Goal: Transaction & Acquisition: Download file/media

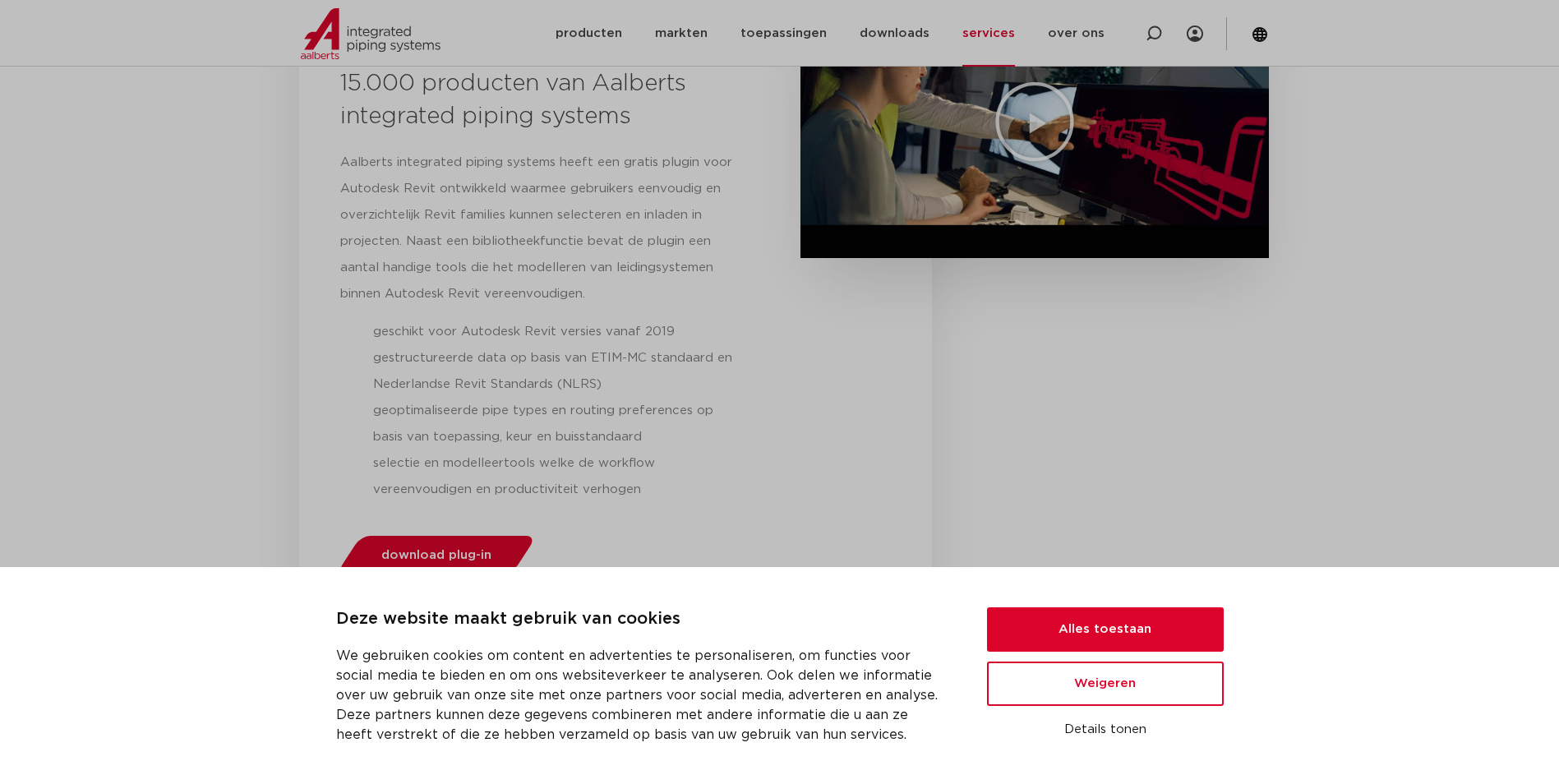
scroll to position [657, 0]
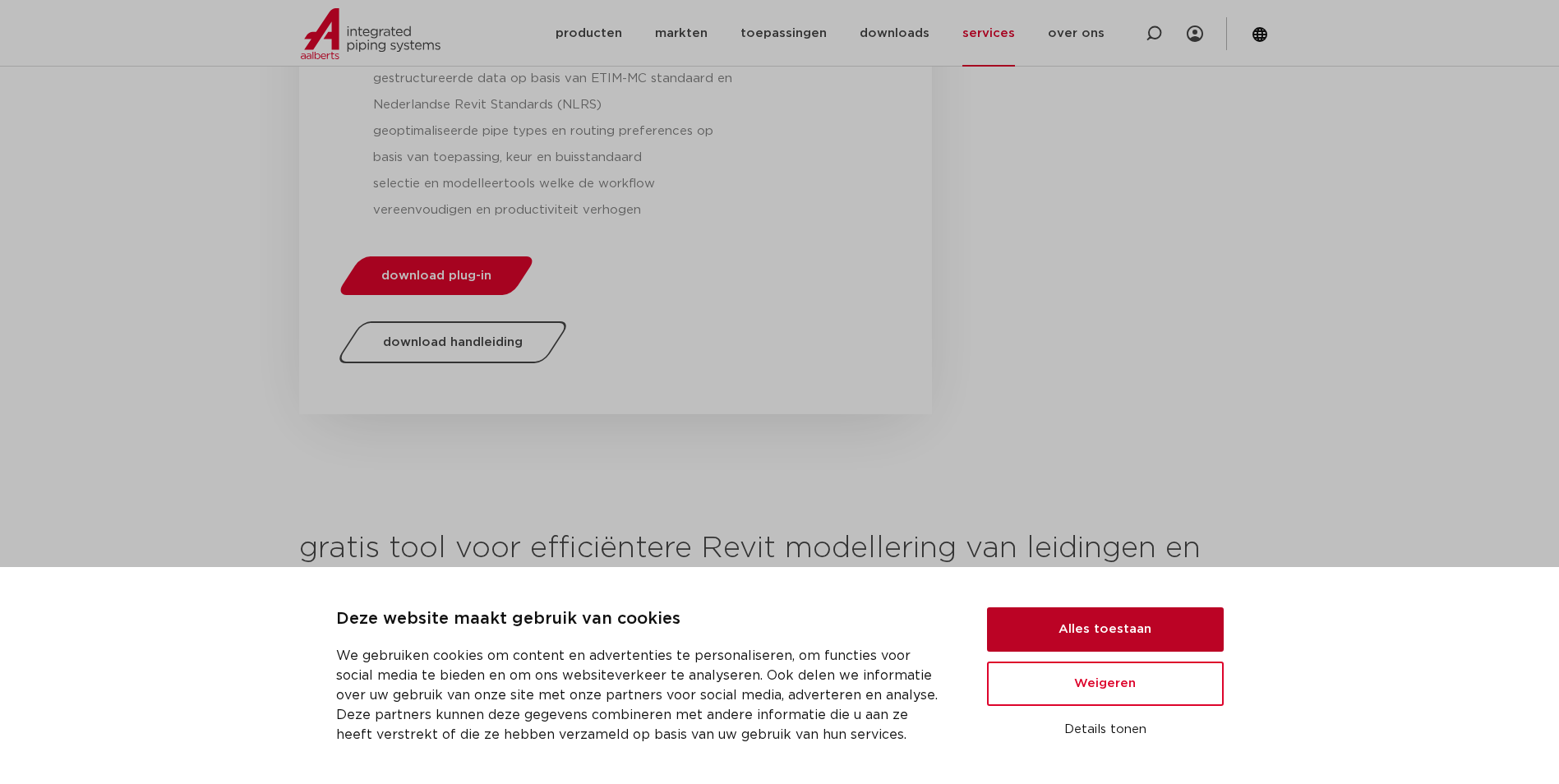
drag, startPoint x: 1083, startPoint y: 634, endPoint x: 831, endPoint y: 522, distance: 275.8
click at [1083, 633] on button "Alles toestaan" at bounding box center [1106, 629] width 237 height 45
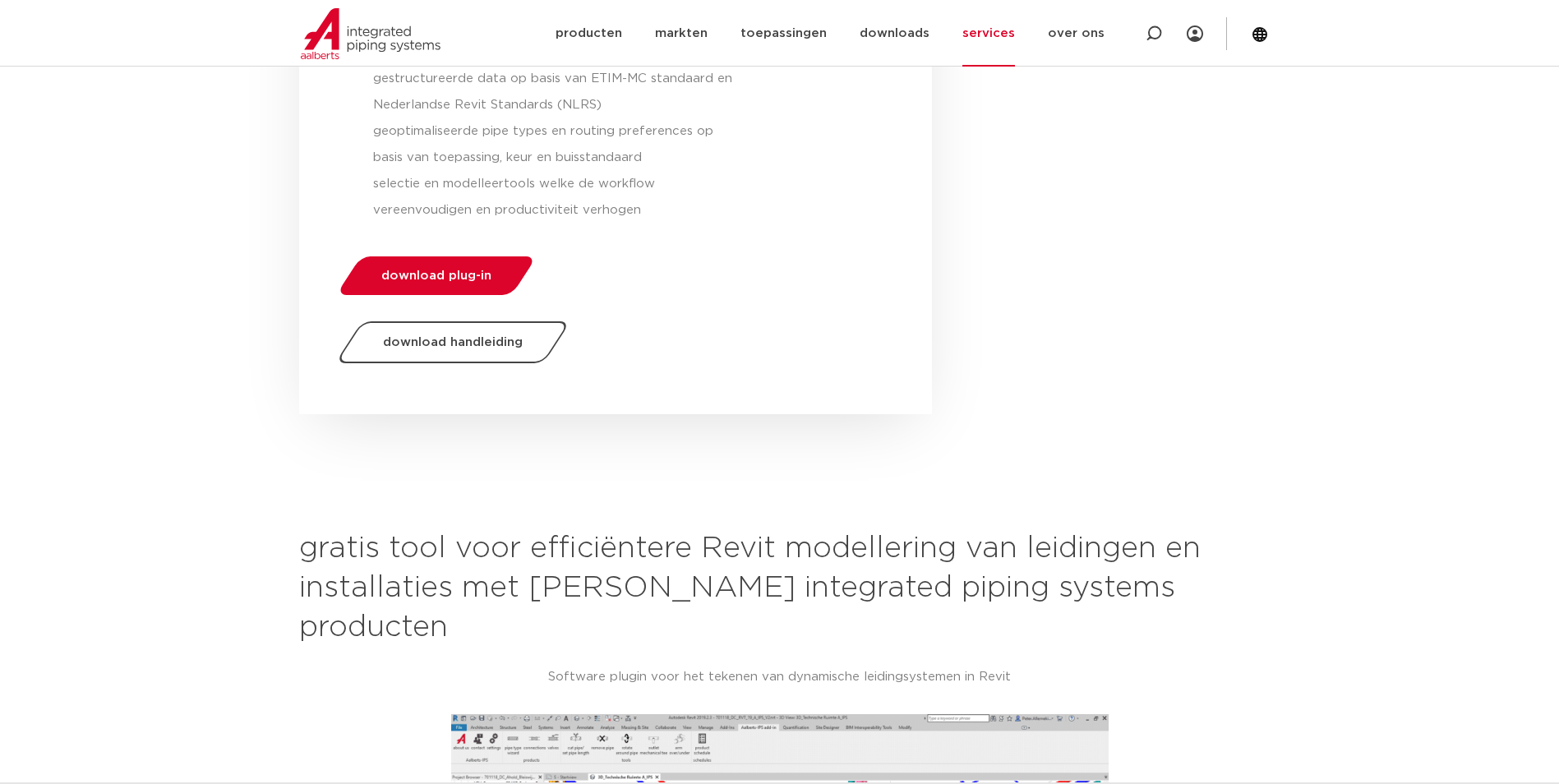
scroll to position [727, 0]
click at [444, 269] on span "download plug-in" at bounding box center [436, 275] width 110 height 13
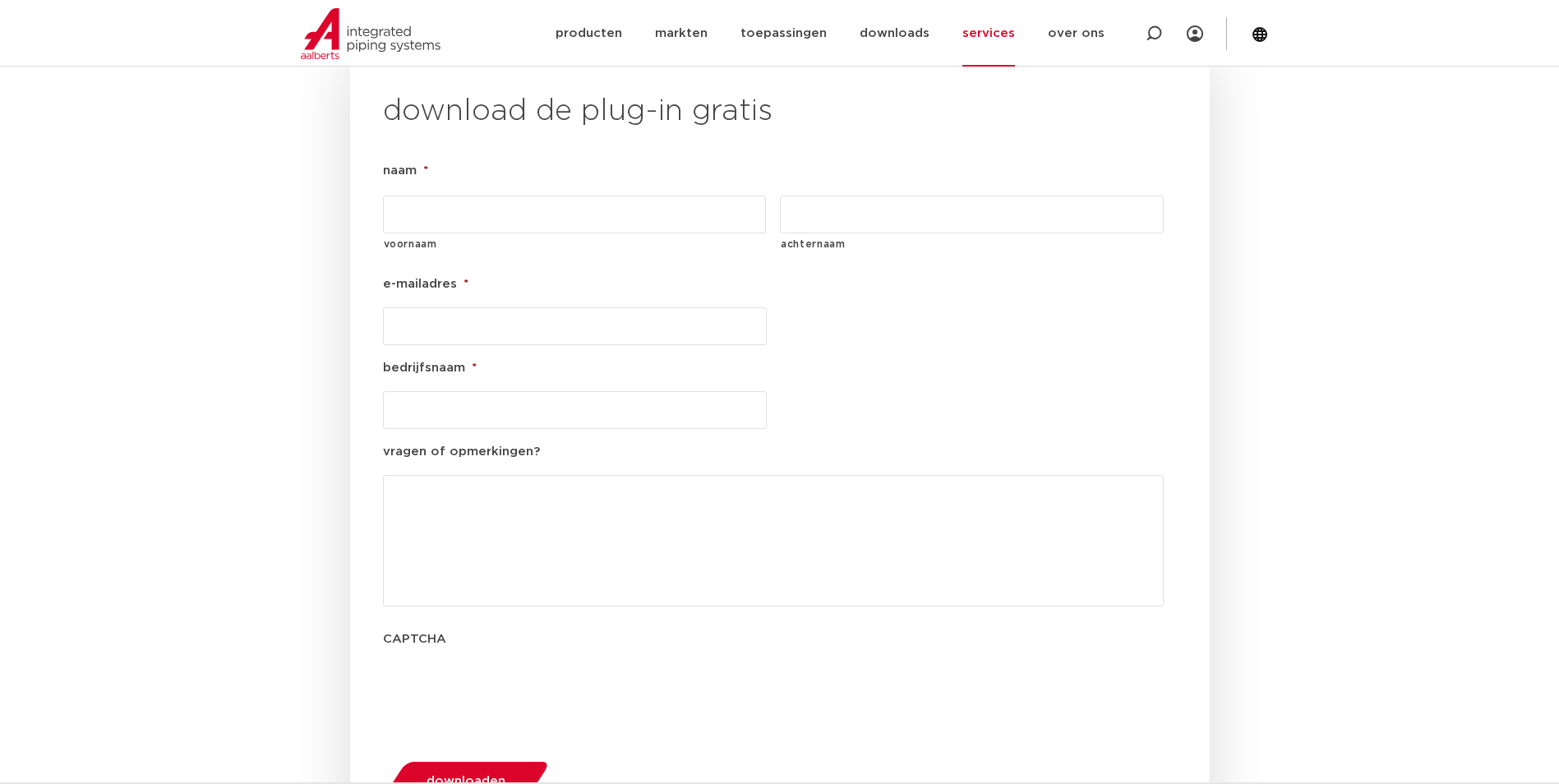
scroll to position [1876, 0]
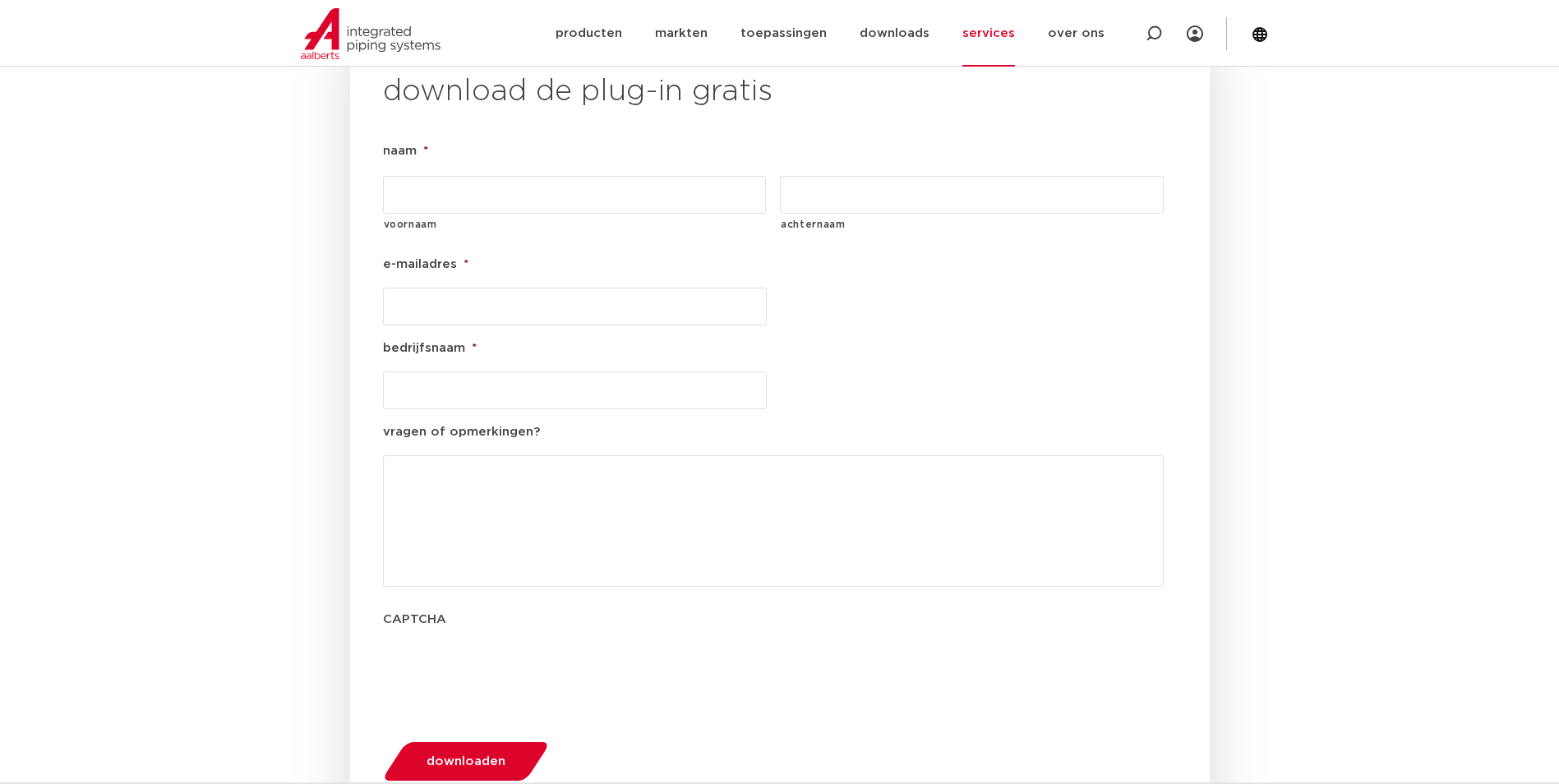
click at [532, 176] on input "voornaam" at bounding box center [574, 195] width 384 height 38
type input "[PERSON_NAME]"
click at [885, 176] on input "achternaam" at bounding box center [971, 195] width 384 height 38
type input "nielsen"
click at [613, 288] on input "e-mailadres *" at bounding box center [574, 307] width 384 height 38
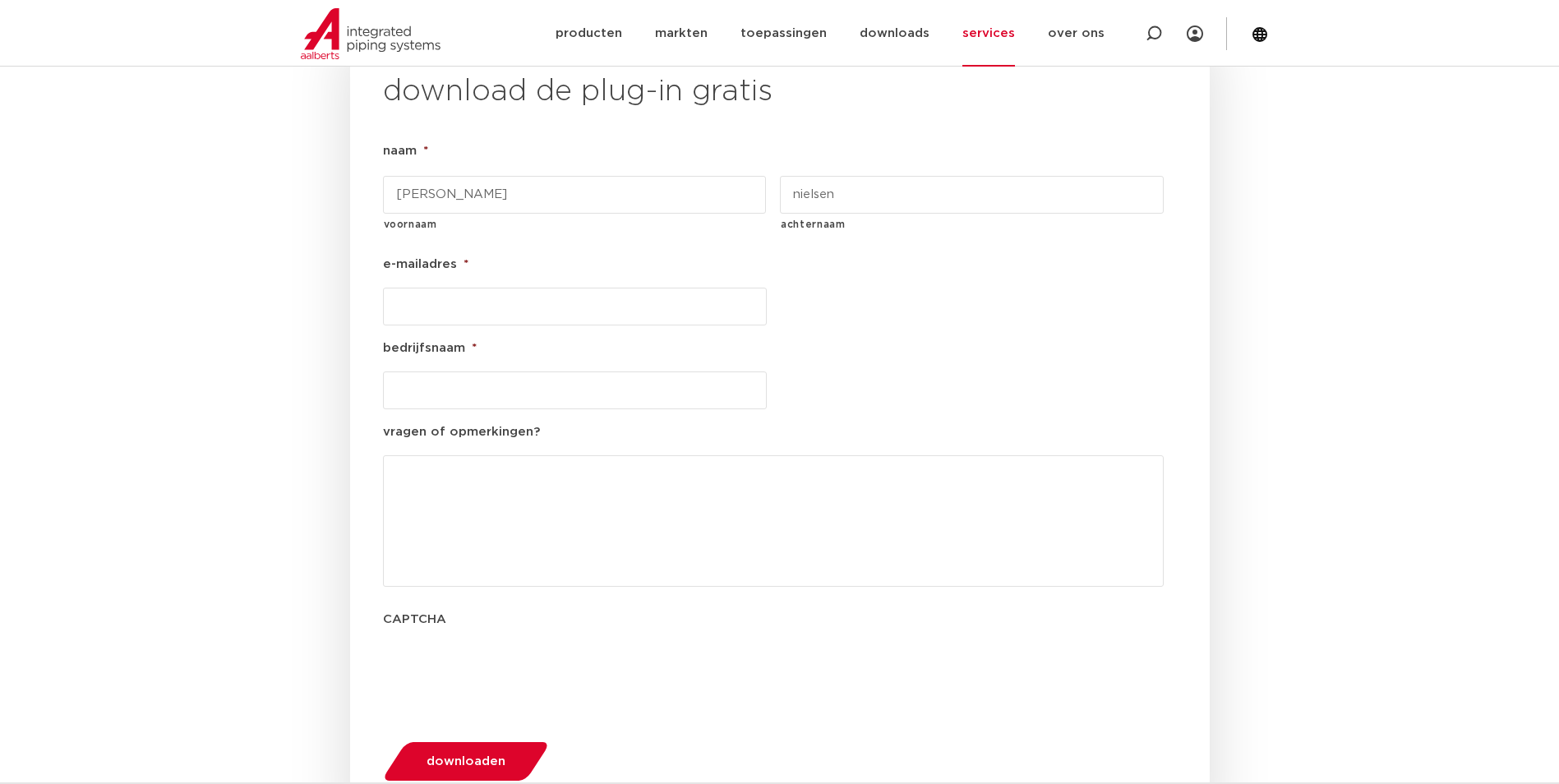
type input "[EMAIL_ADDRESS][DOMAIN_NAME]"
click at [559, 371] on input "bedrijfsnaam *" at bounding box center [574, 390] width 384 height 38
type input "LOK"
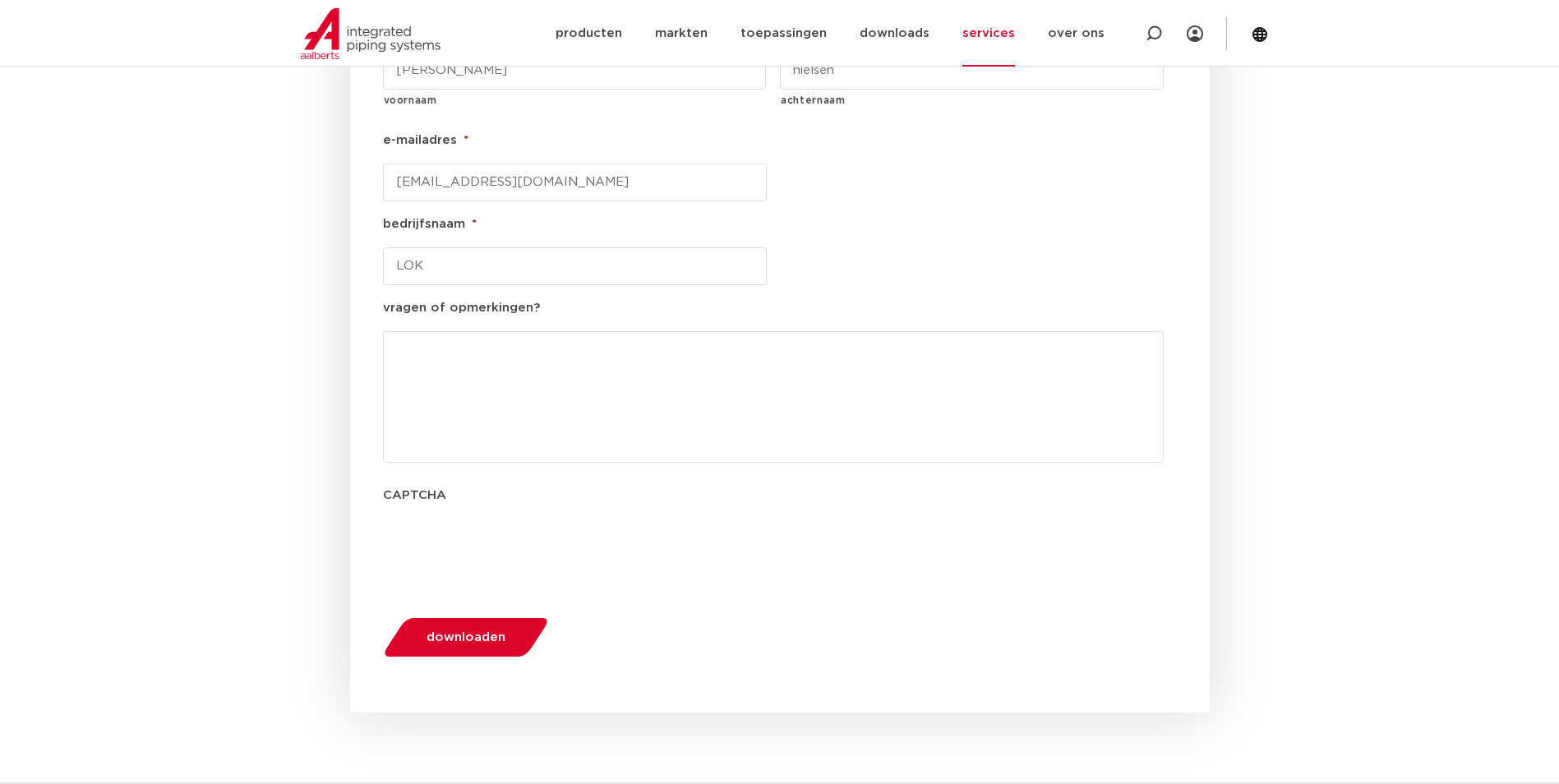
scroll to position [2122, 0]
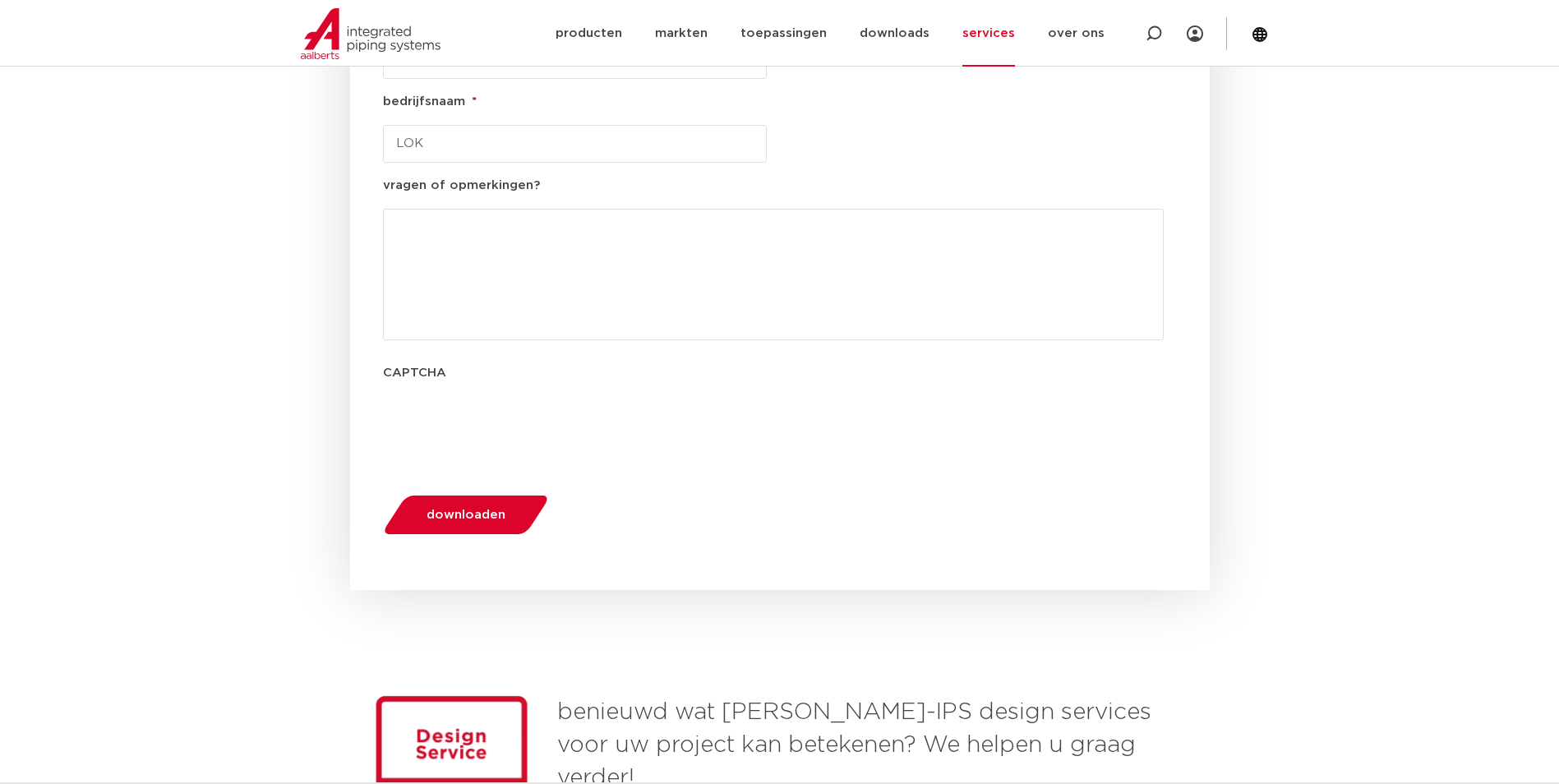
click at [500, 493] on button "downloaden" at bounding box center [466, 514] width 177 height 42
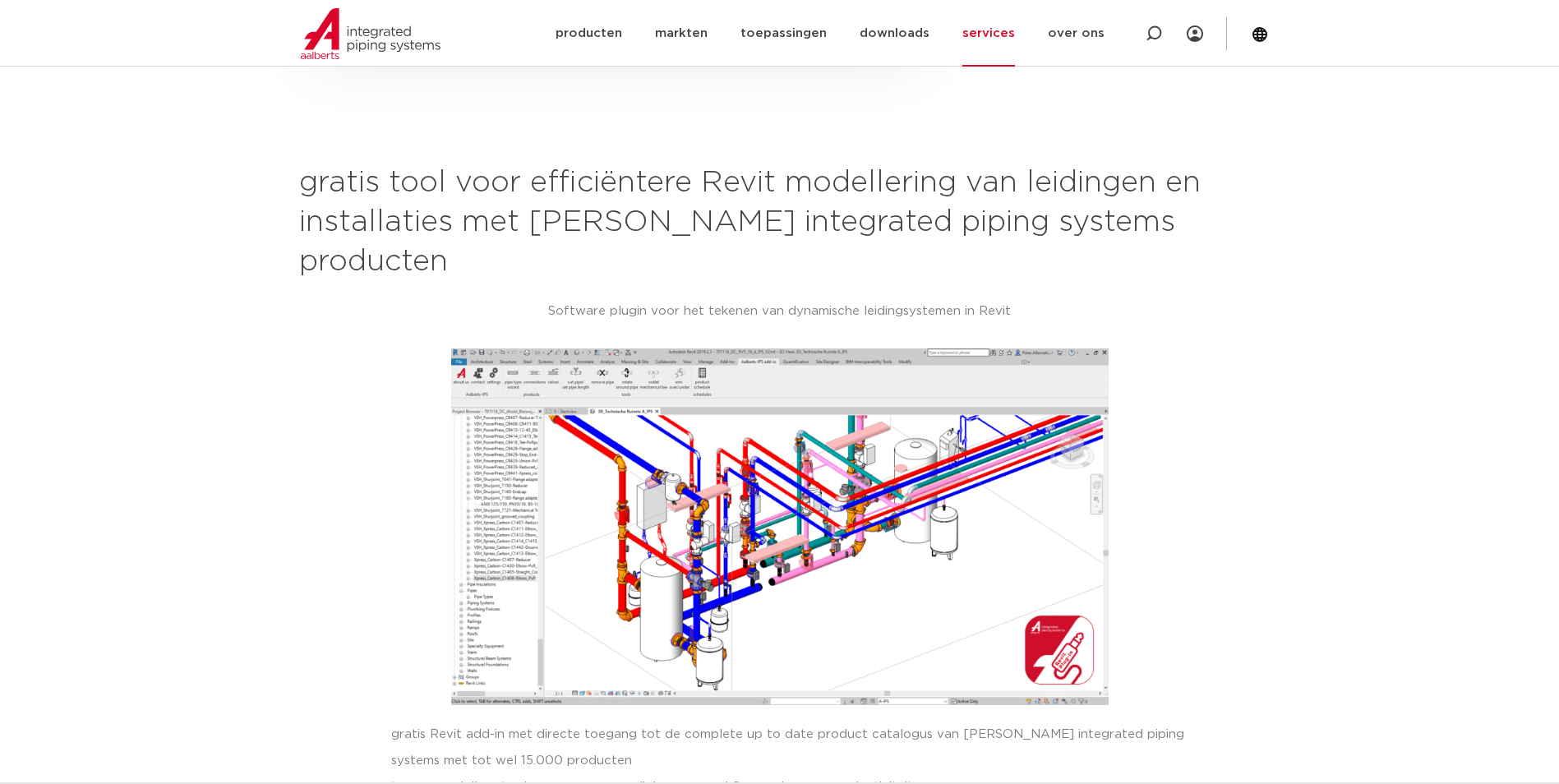
scroll to position [991, 0]
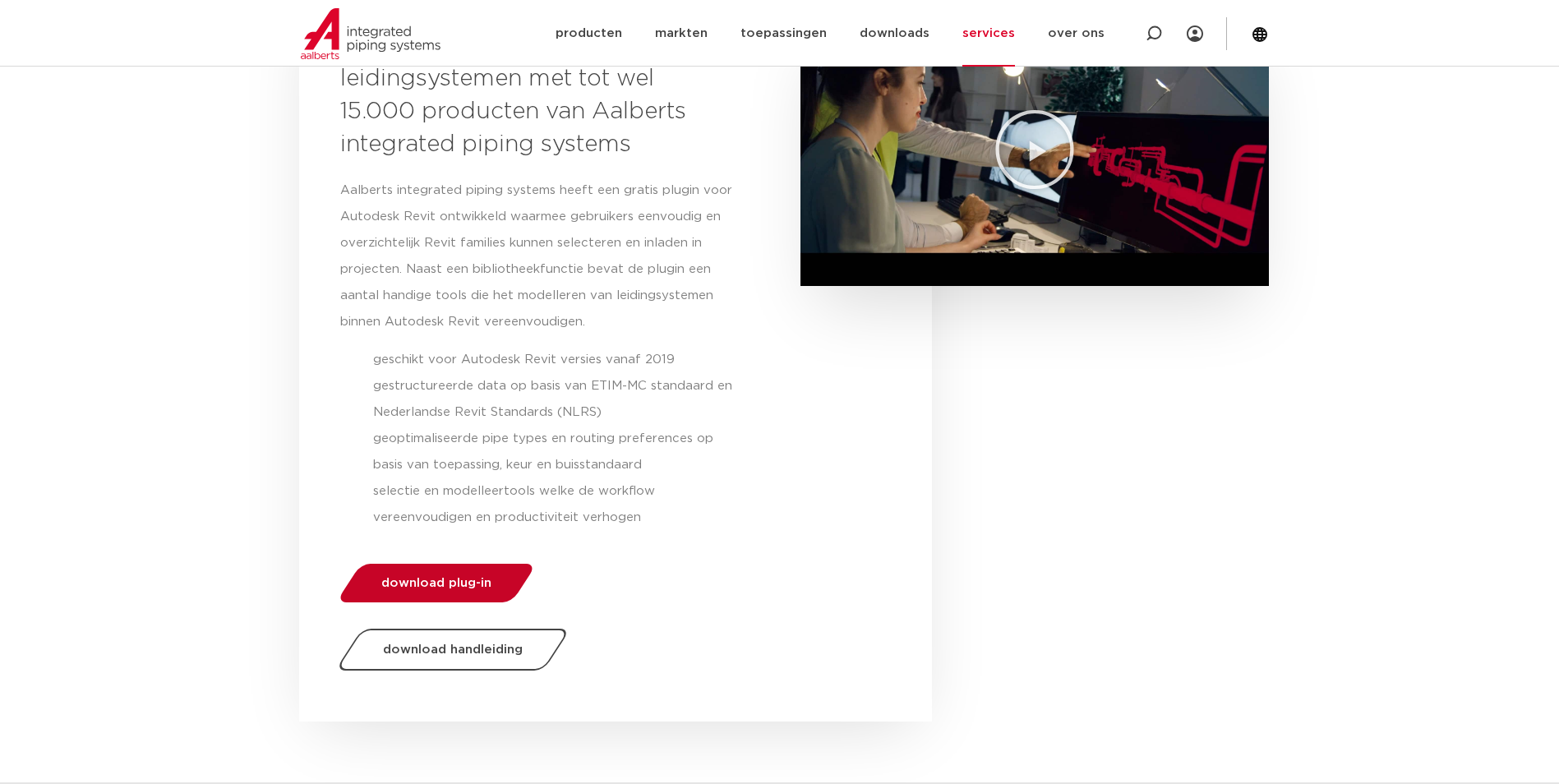
click at [481, 573] on link "download plug-in" at bounding box center [436, 582] width 201 height 38
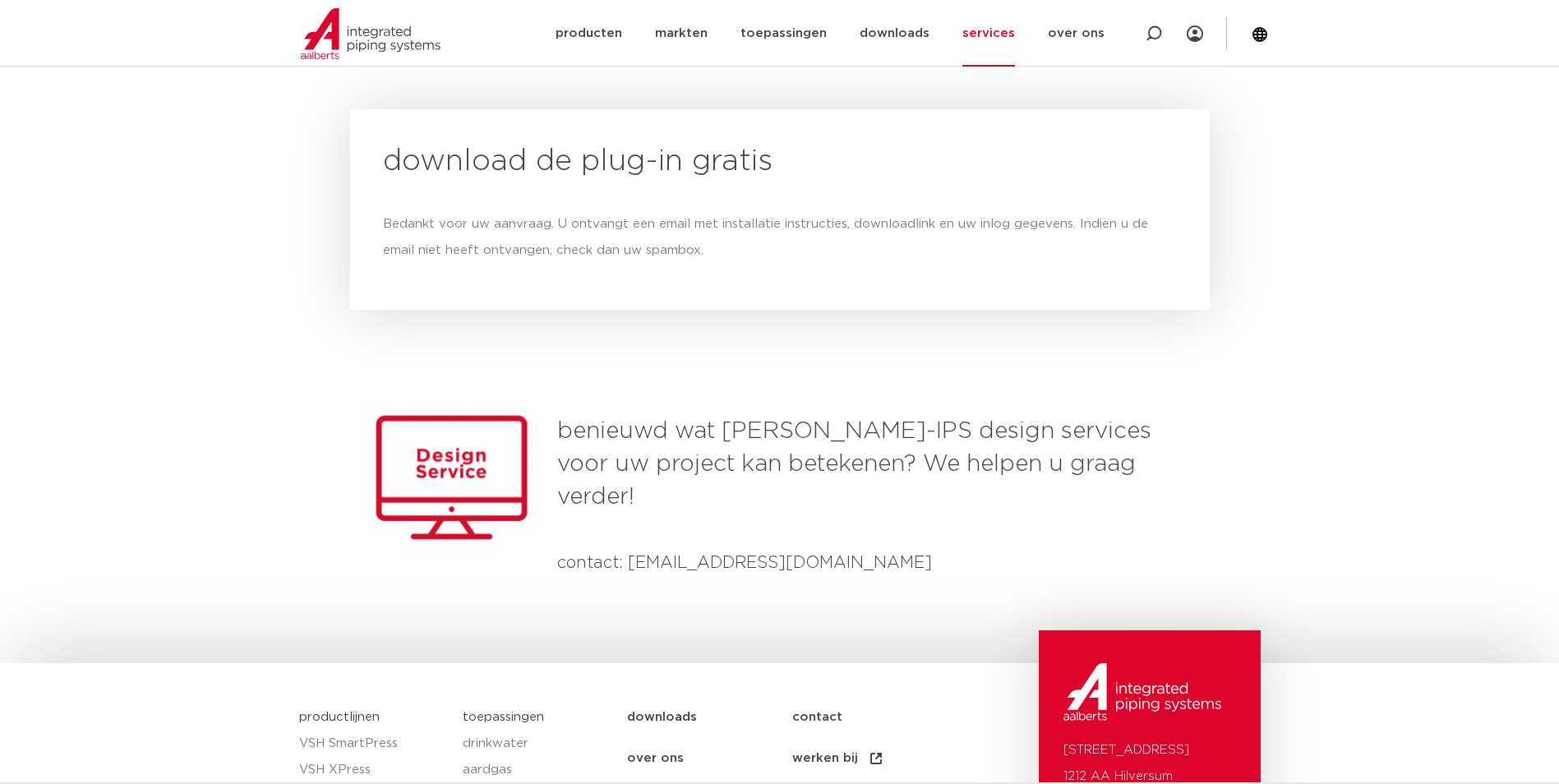
scroll to position [1629, 0]
